Goal: Information Seeking & Learning: Learn about a topic

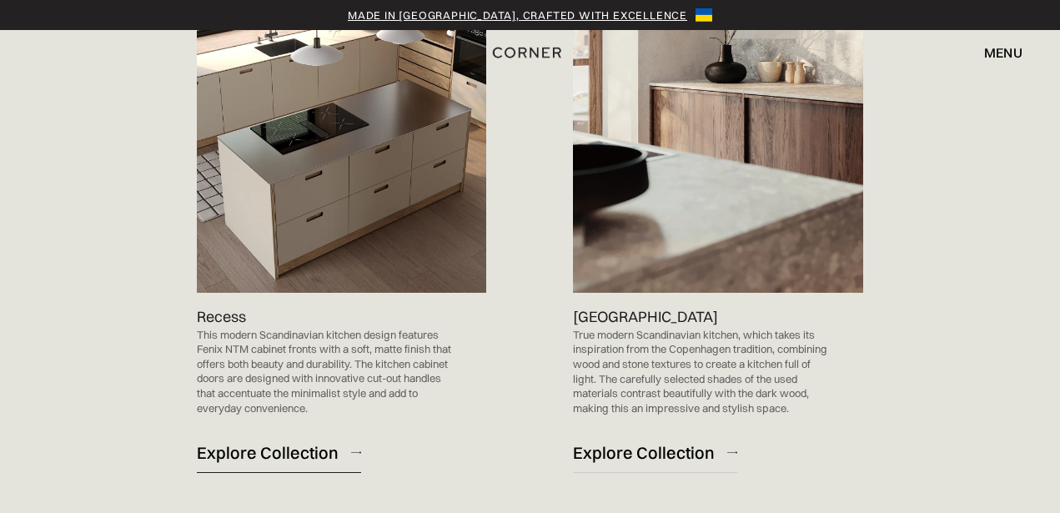
scroll to position [1758, 0]
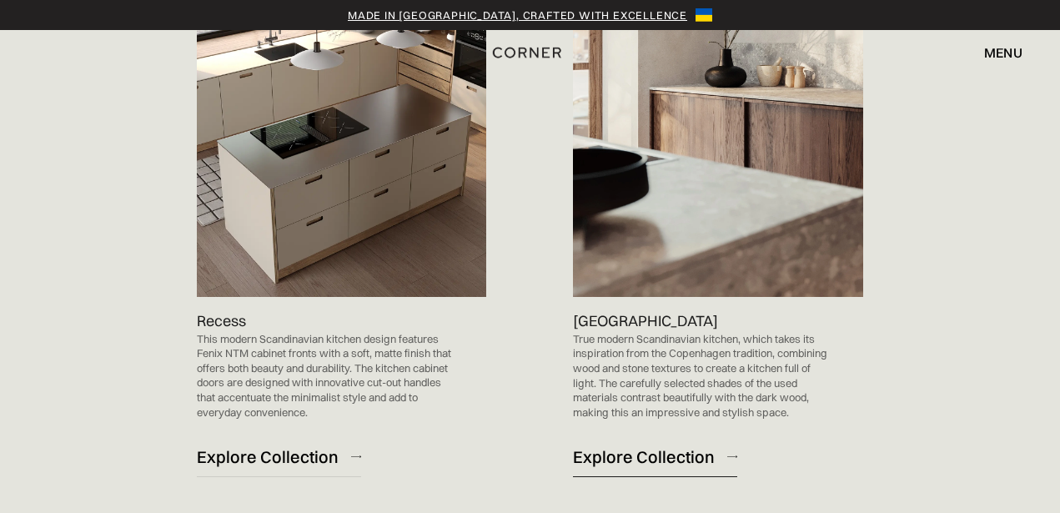
click at [655, 459] on div "Explore Collection" at bounding box center [644, 456] width 142 height 23
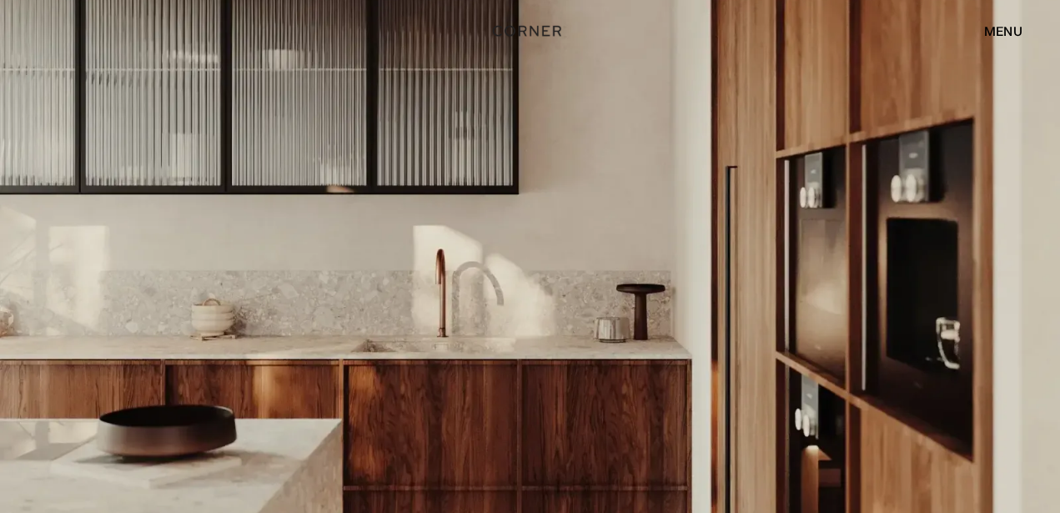
scroll to position [3389, 0]
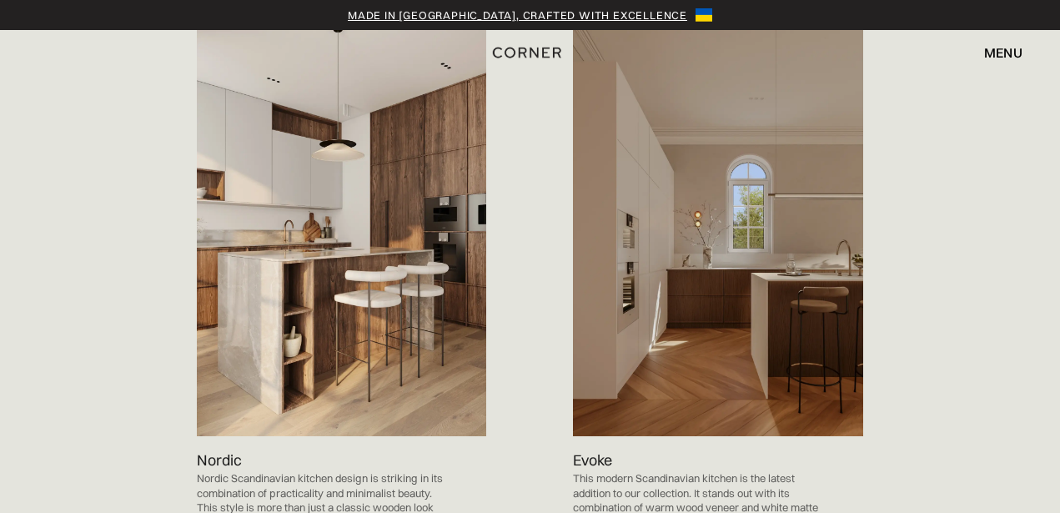
scroll to position [909, 0]
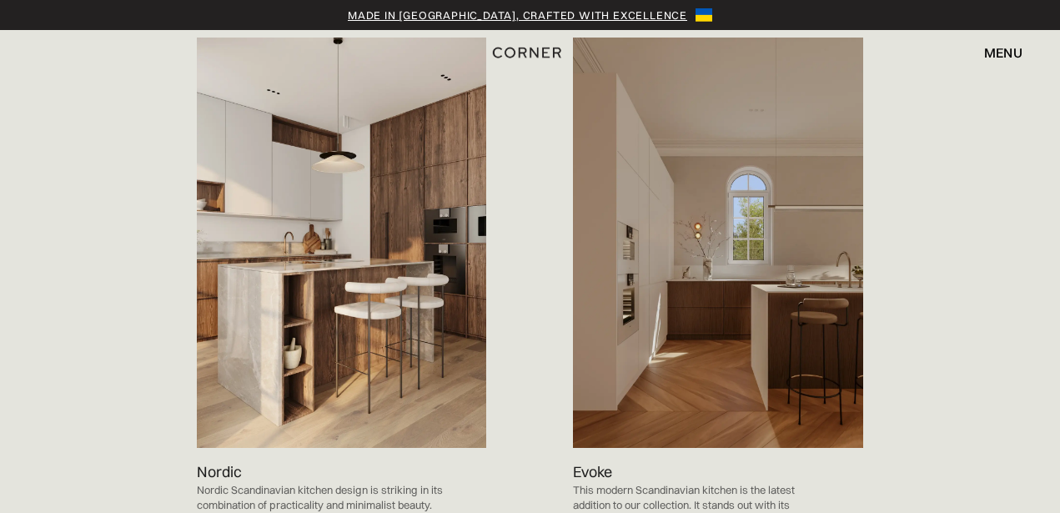
click at [348, 261] on img at bounding box center [342, 243] width 290 height 411
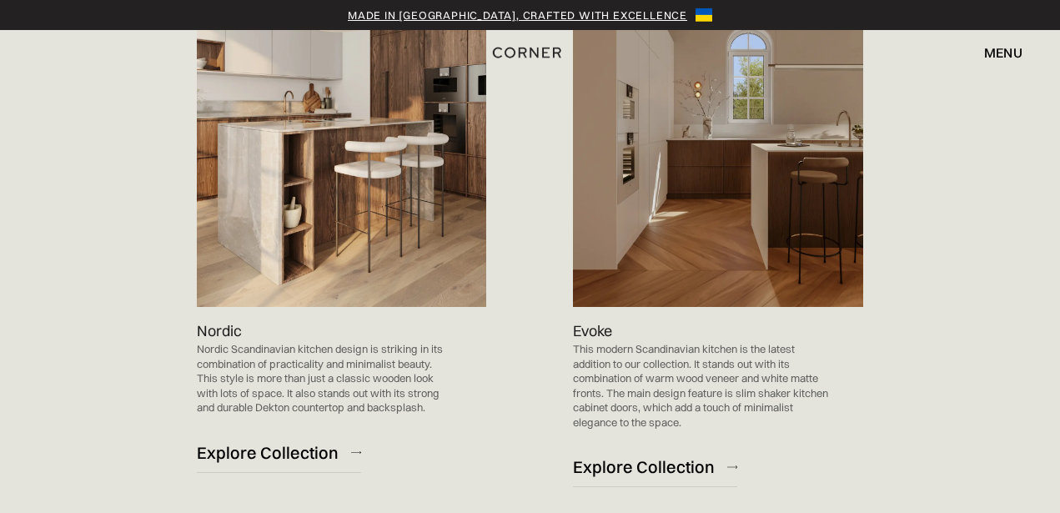
scroll to position [1263, 0]
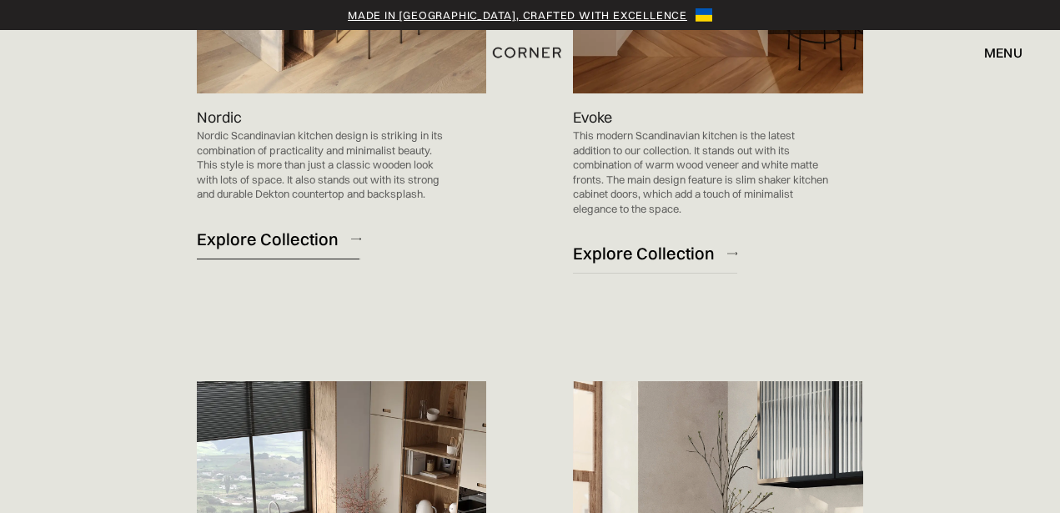
click at [288, 243] on div "Explore Collection" at bounding box center [268, 239] width 142 height 23
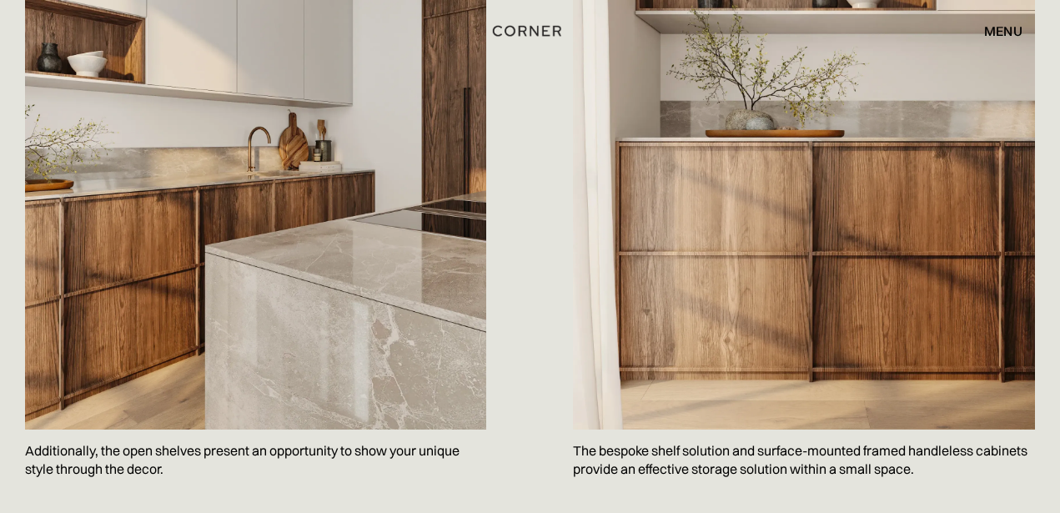
scroll to position [1835, 0]
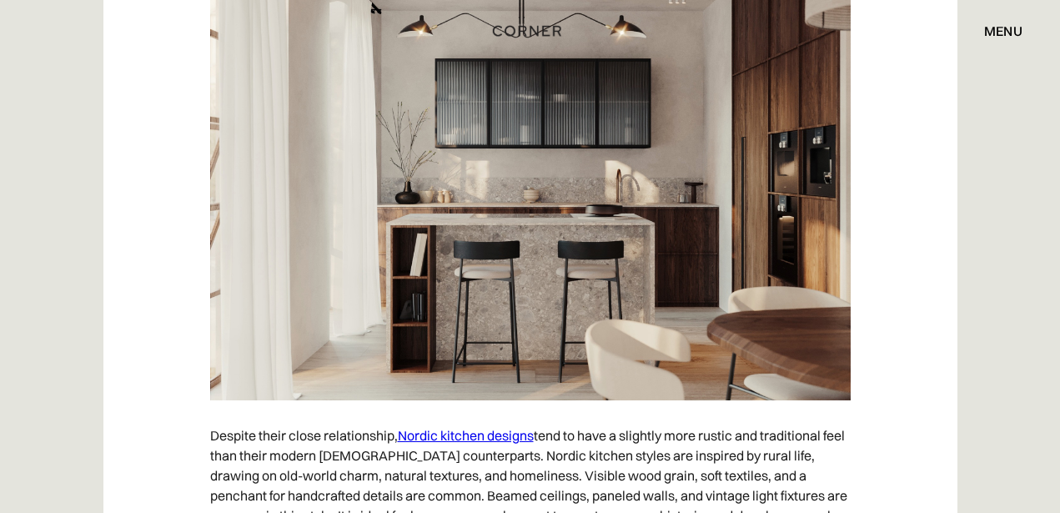
scroll to position [8870, 0]
